Goal: Check status: Check status

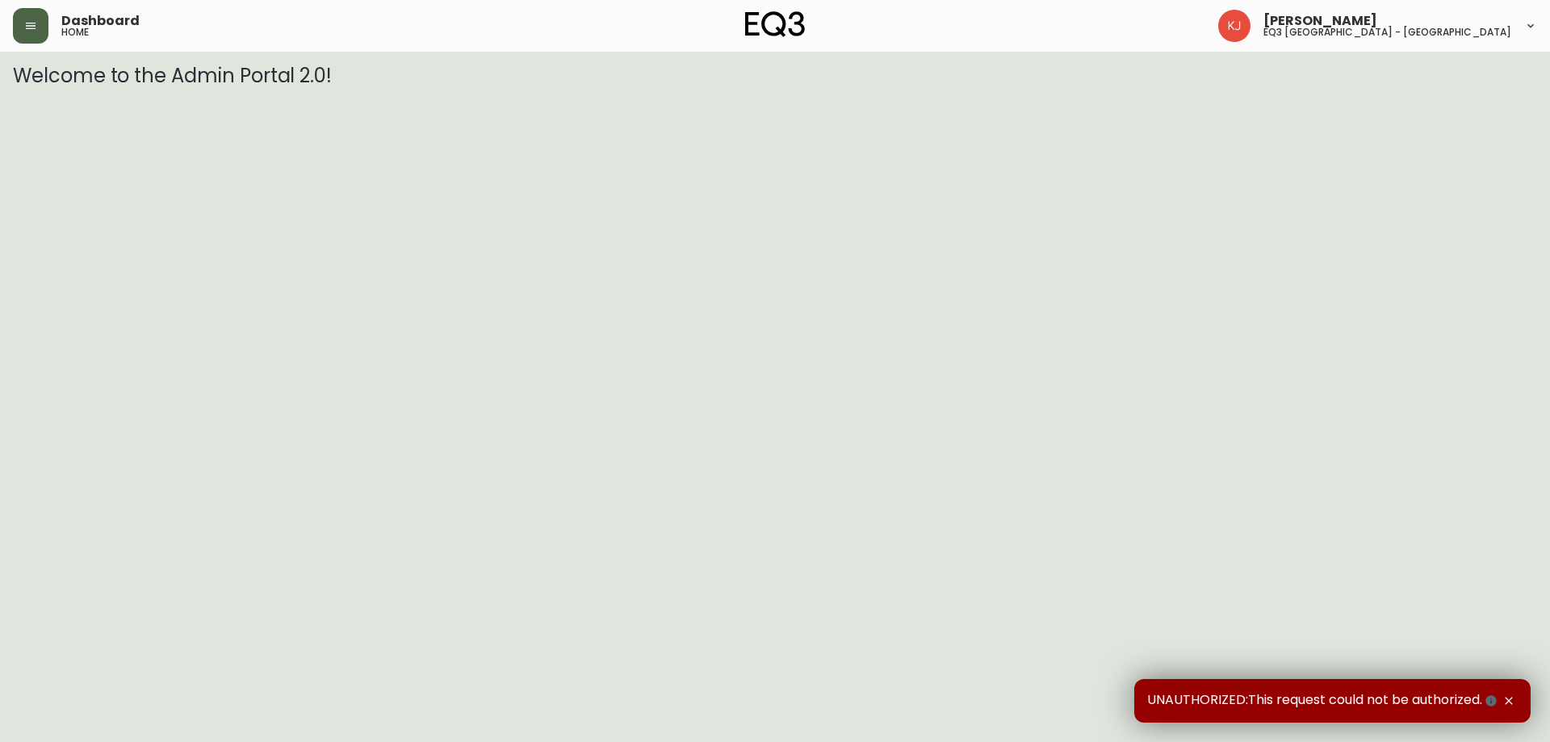
click at [29, 24] on icon "button" at bounding box center [30, 25] width 13 height 13
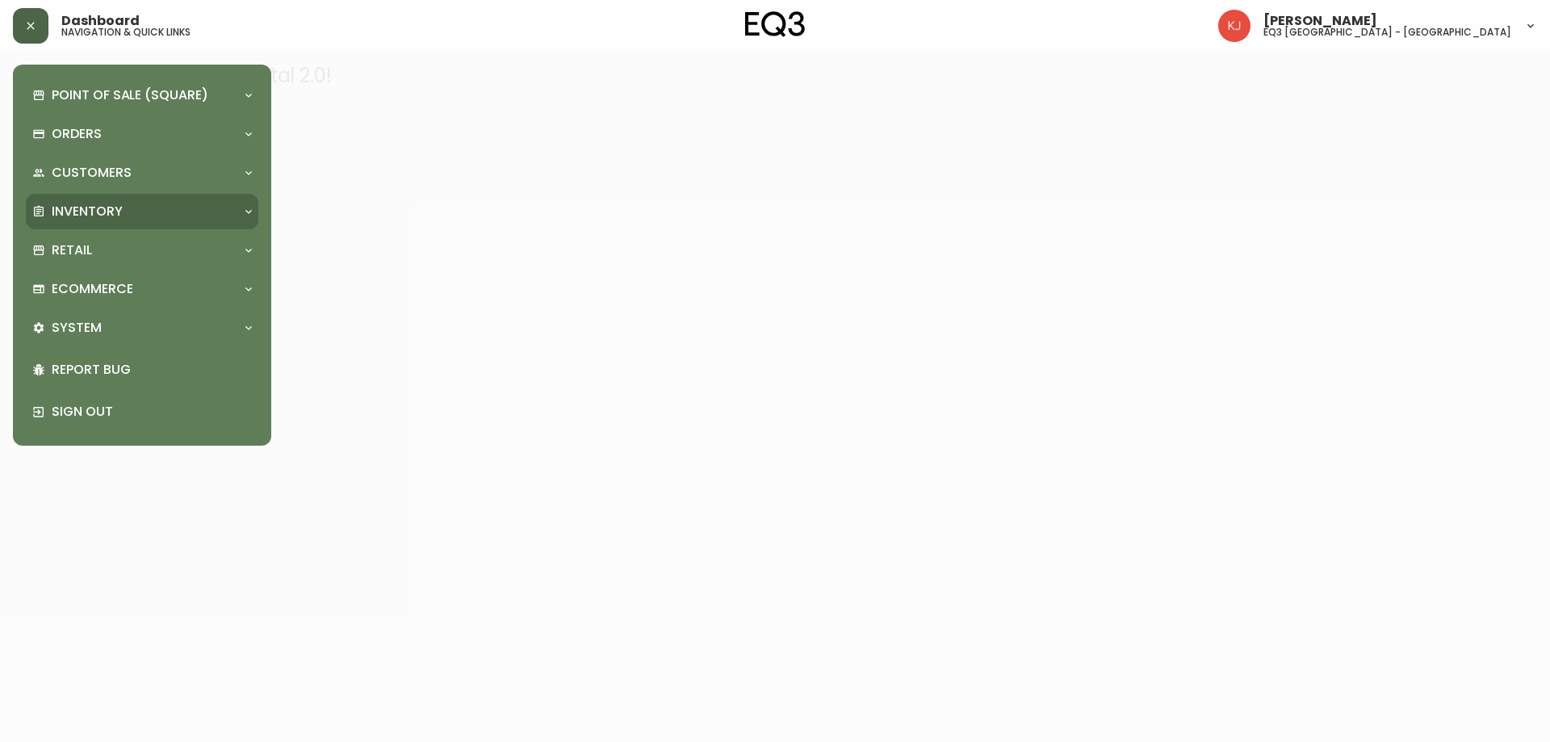
click at [100, 208] on p "Inventory" at bounding box center [87, 212] width 71 height 18
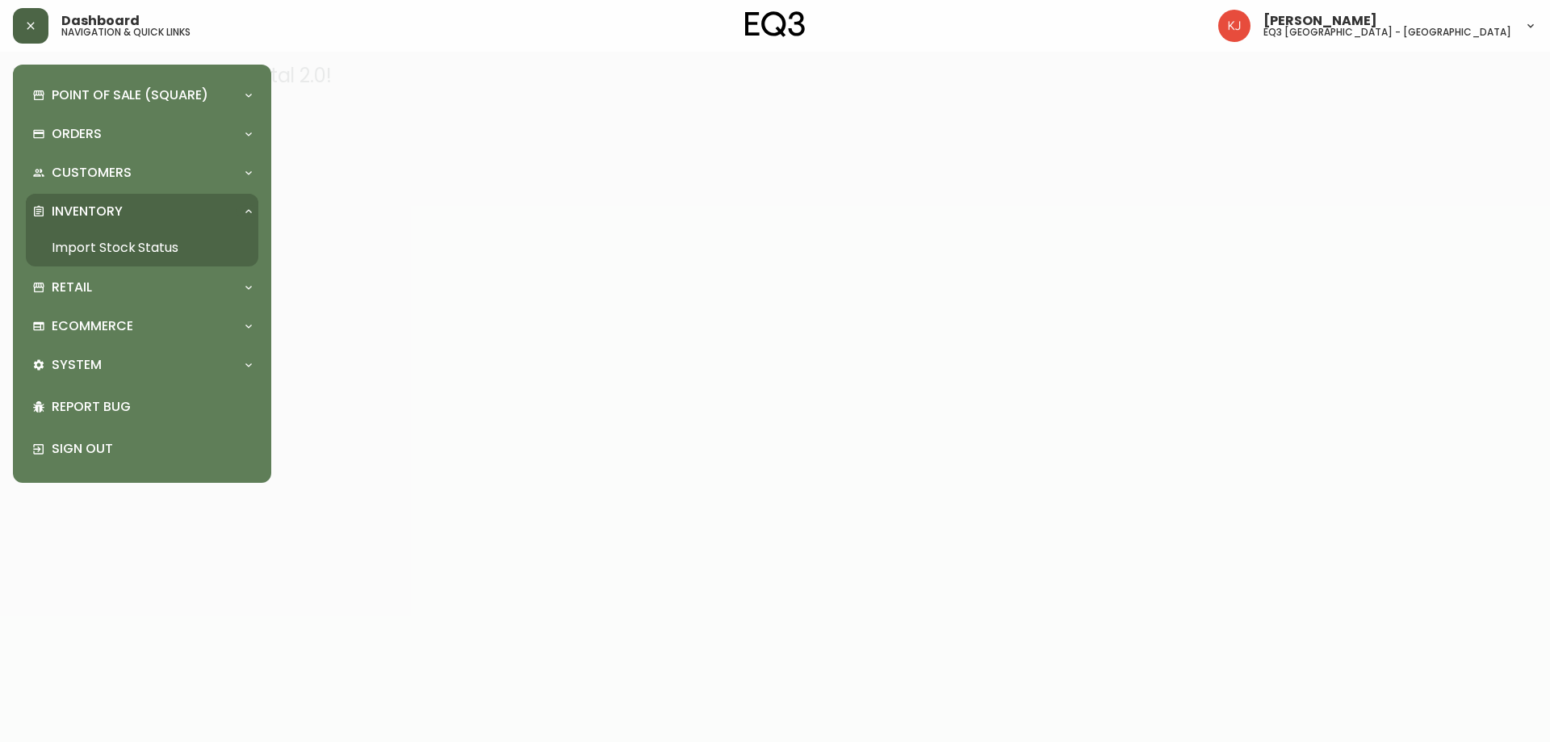
click at [166, 252] on link "Import Stock Status" at bounding box center [142, 247] width 233 height 37
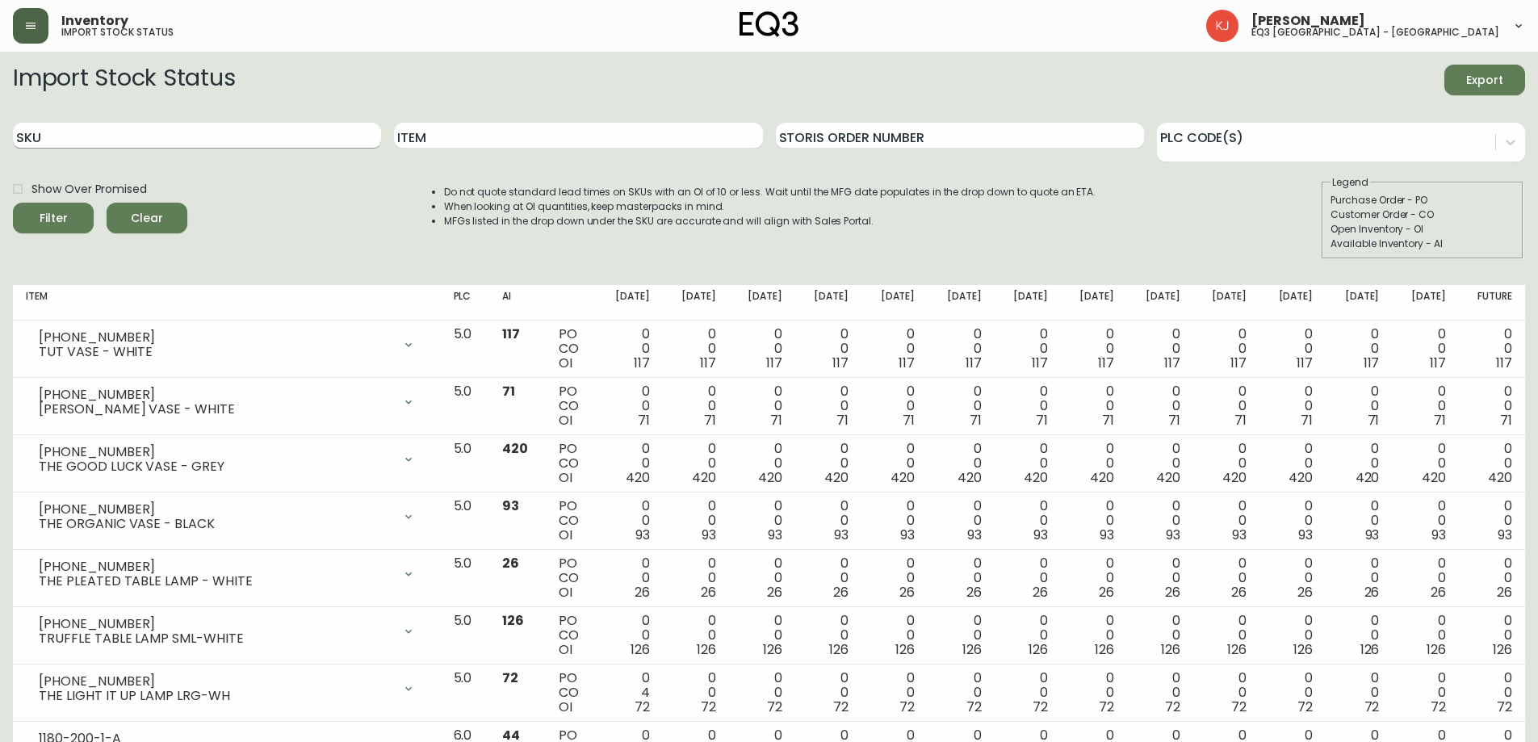
click at [282, 136] on input "SKU" at bounding box center [197, 136] width 368 height 26
paste input "[PHONE_NUMBER]"
type input "[PHONE_NUMBER]"
click at [13, 203] on button "Filter" at bounding box center [53, 218] width 81 height 31
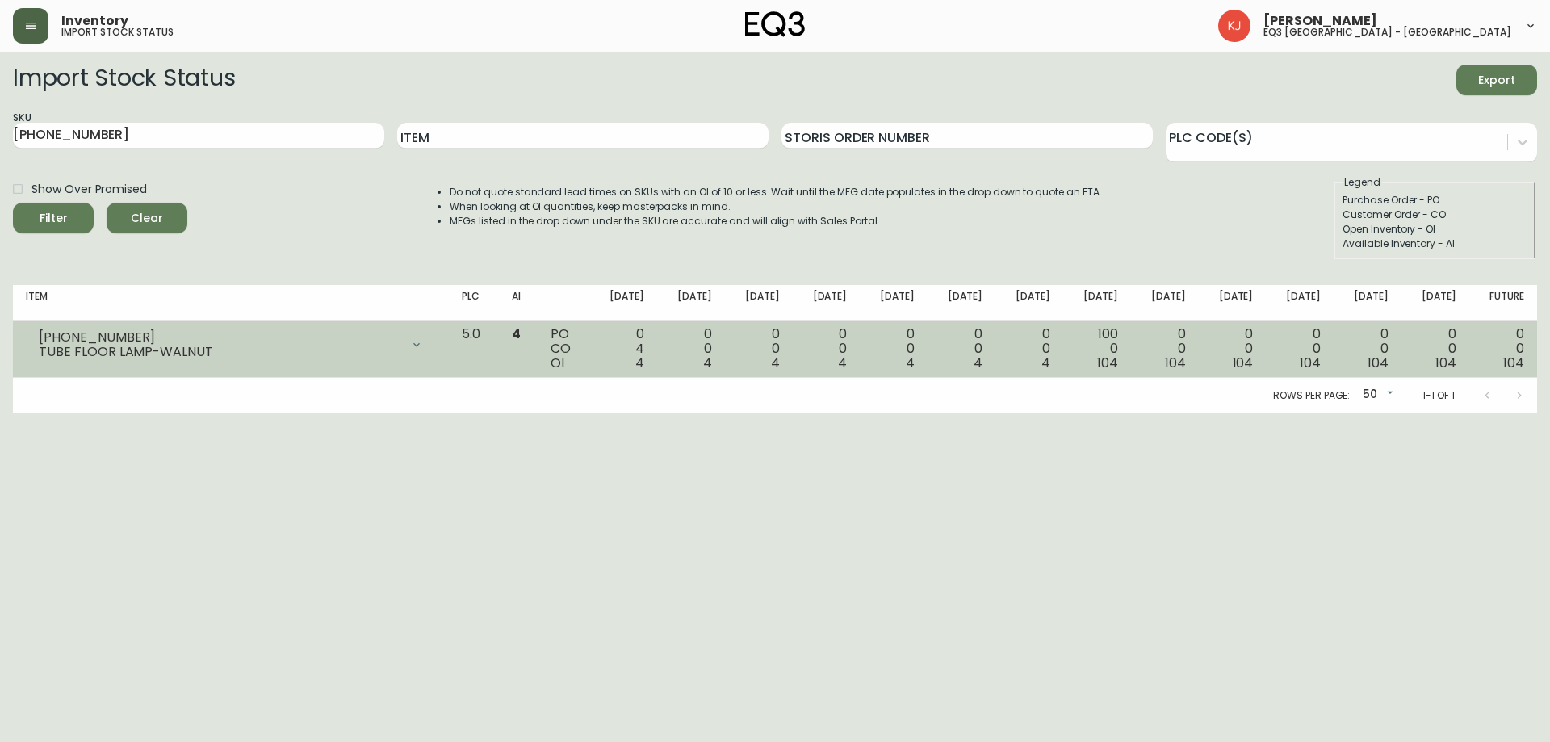
click at [712, 368] on div "0 0 4" at bounding box center [691, 349] width 42 height 44
click at [350, 352] on div "TUBE FLOOR LAMP-WALNUT" at bounding box center [220, 352] width 362 height 15
